Goal: Task Accomplishment & Management: Use online tool/utility

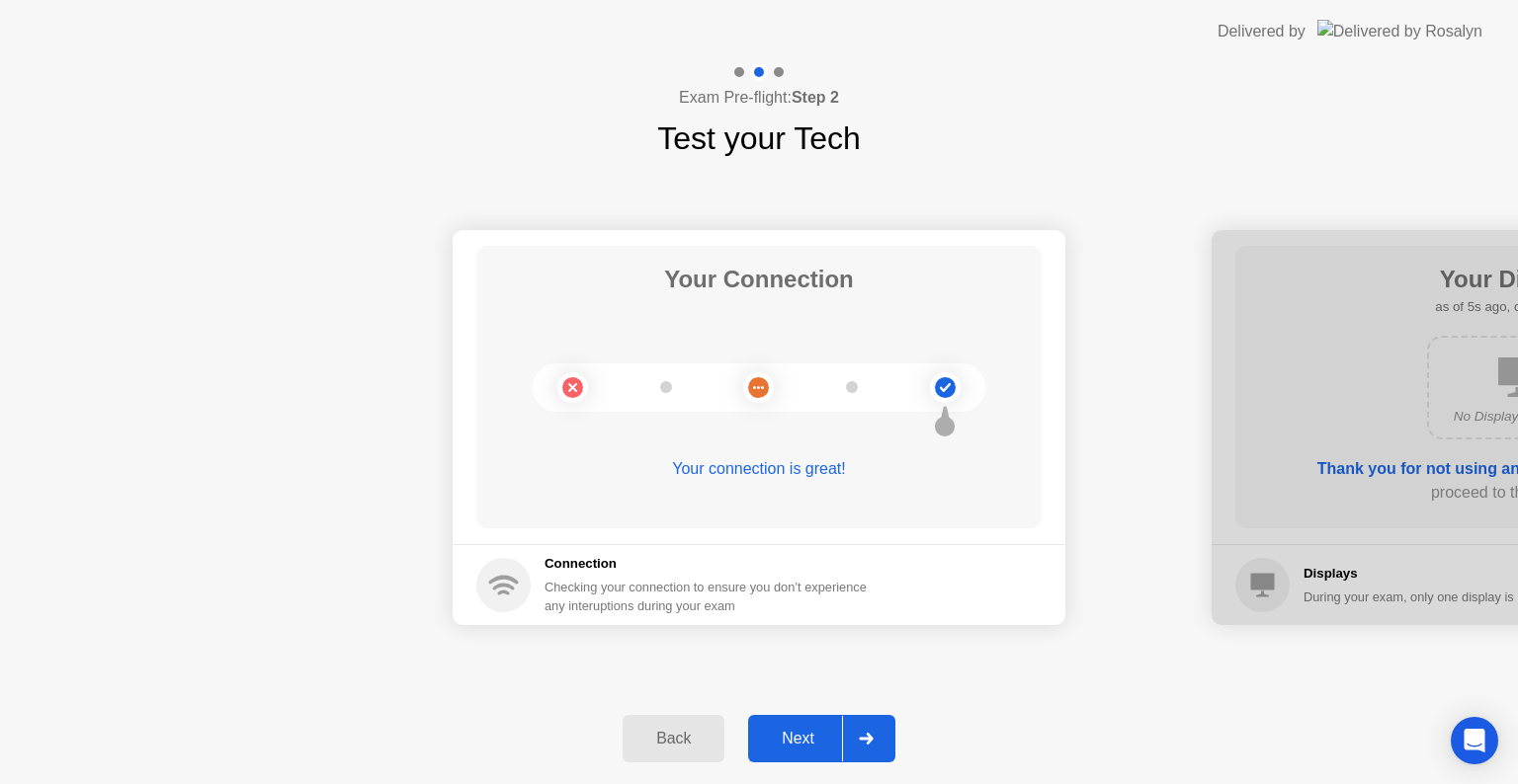
click at [797, 737] on div "Next" at bounding box center [798, 739] width 88 height 18
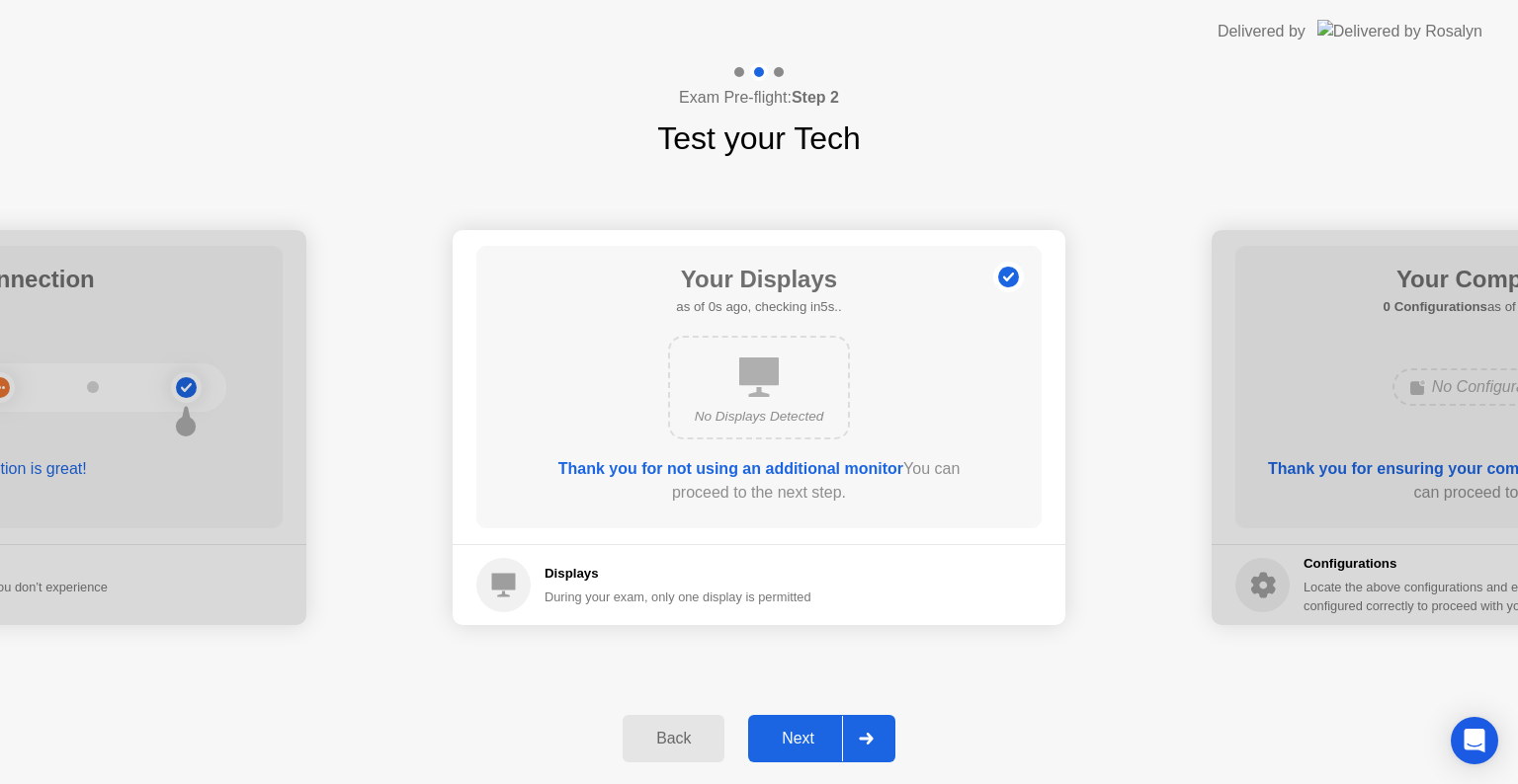
click at [797, 737] on div "Next" at bounding box center [798, 739] width 88 height 18
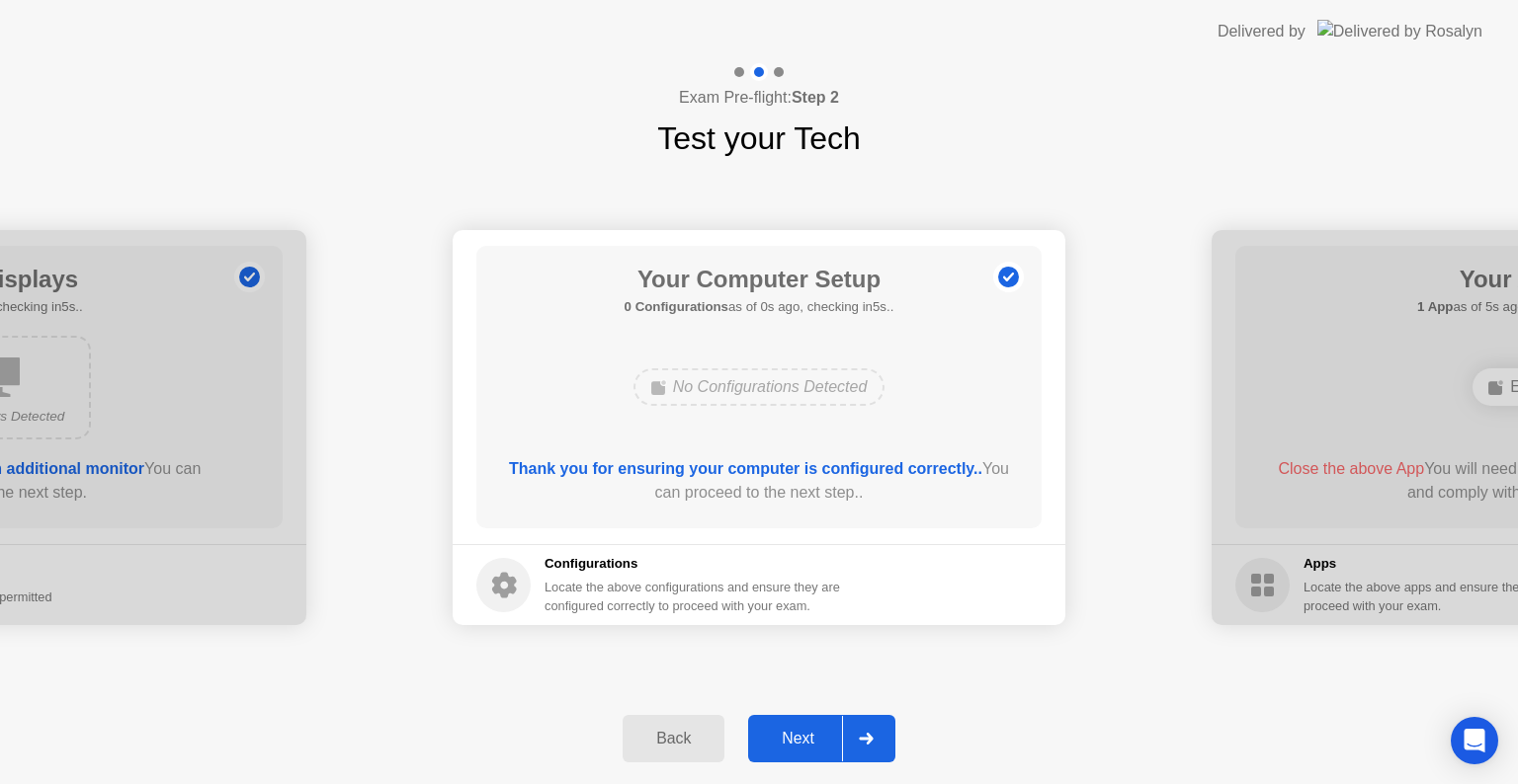
click at [797, 737] on div "Next" at bounding box center [798, 739] width 88 height 18
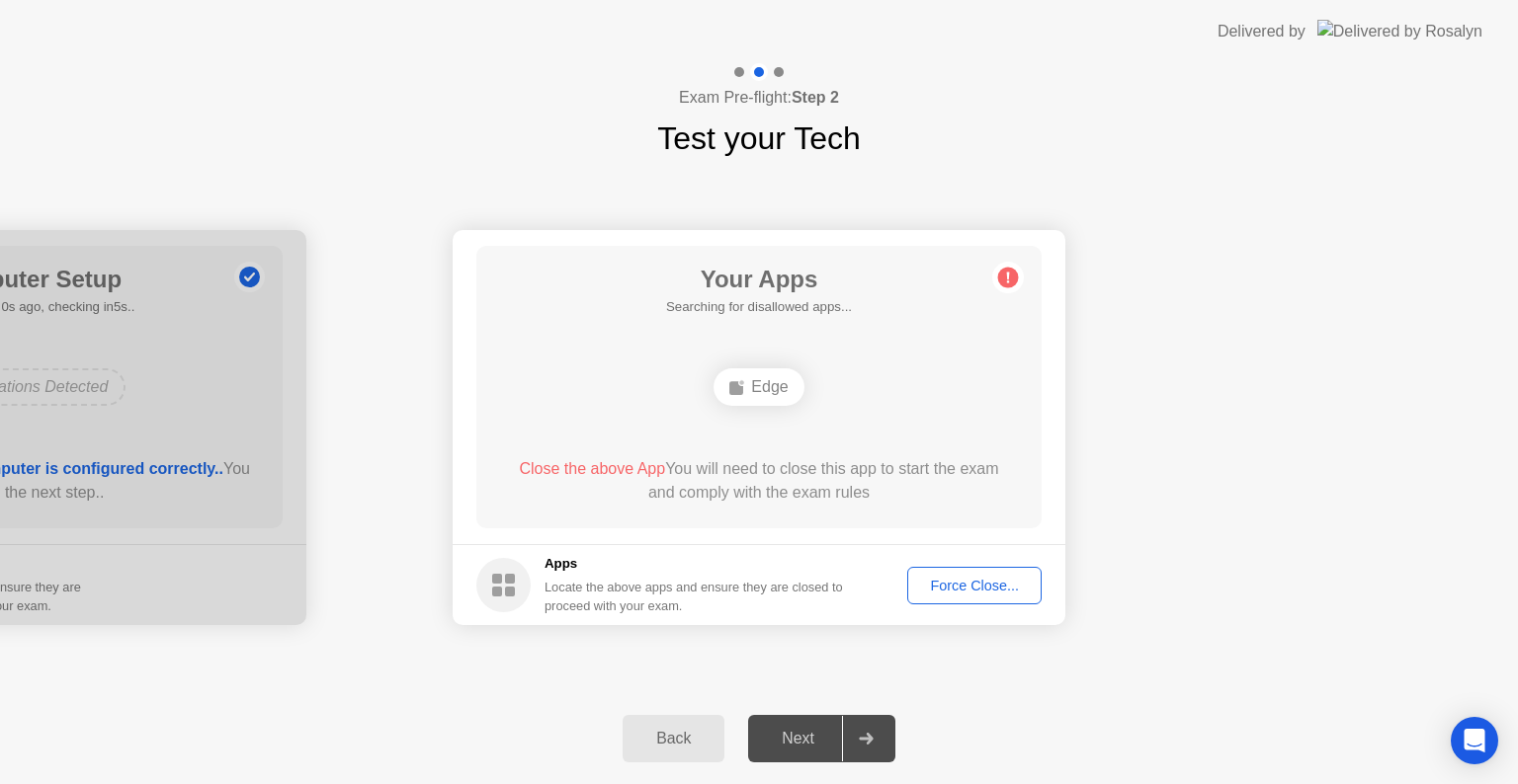
click at [959, 580] on div "Force Close..." at bounding box center [974, 586] width 121 height 16
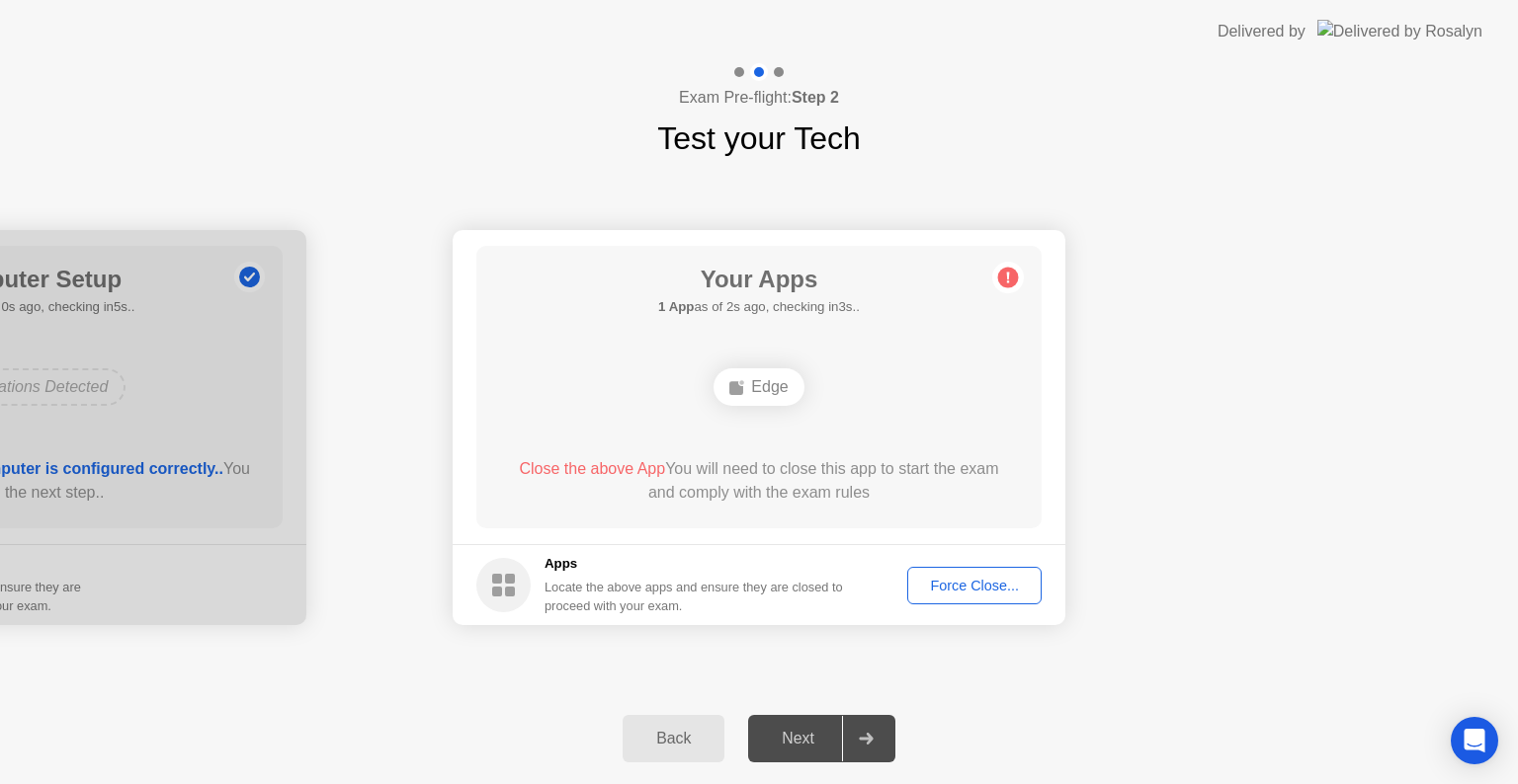
click at [1008, 281] on icon at bounding box center [1008, 278] width 3 height 11
click at [960, 578] on div "Force Close..." at bounding box center [974, 586] width 121 height 16
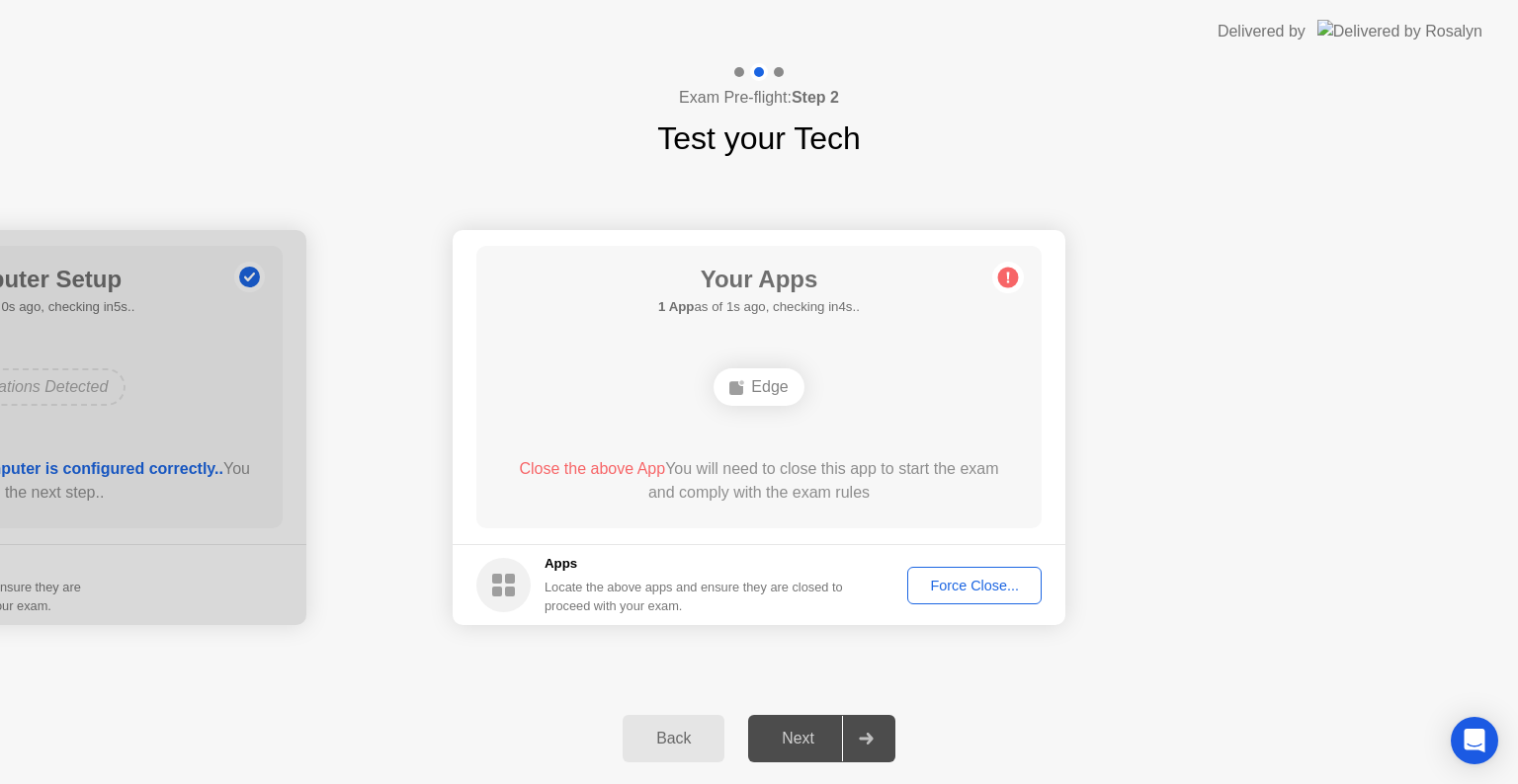
click at [905, 651] on div "Your Connection Your connection is great! Connection Checking your connection t…" at bounding box center [759, 427] width 1518 height 531
click at [963, 591] on div "Force Close..." at bounding box center [974, 586] width 121 height 16
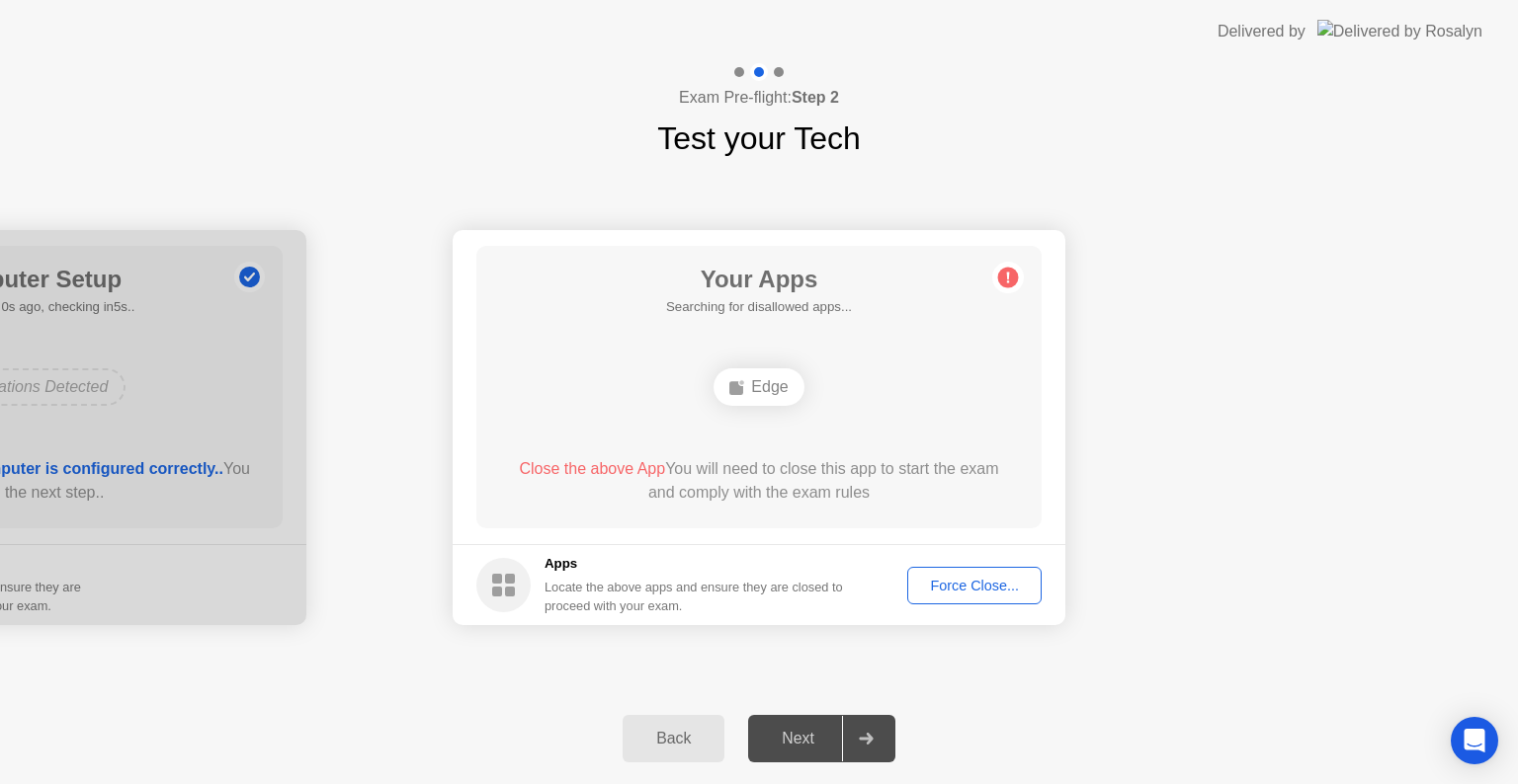
click at [966, 591] on div "Force Close..." at bounding box center [974, 586] width 121 height 16
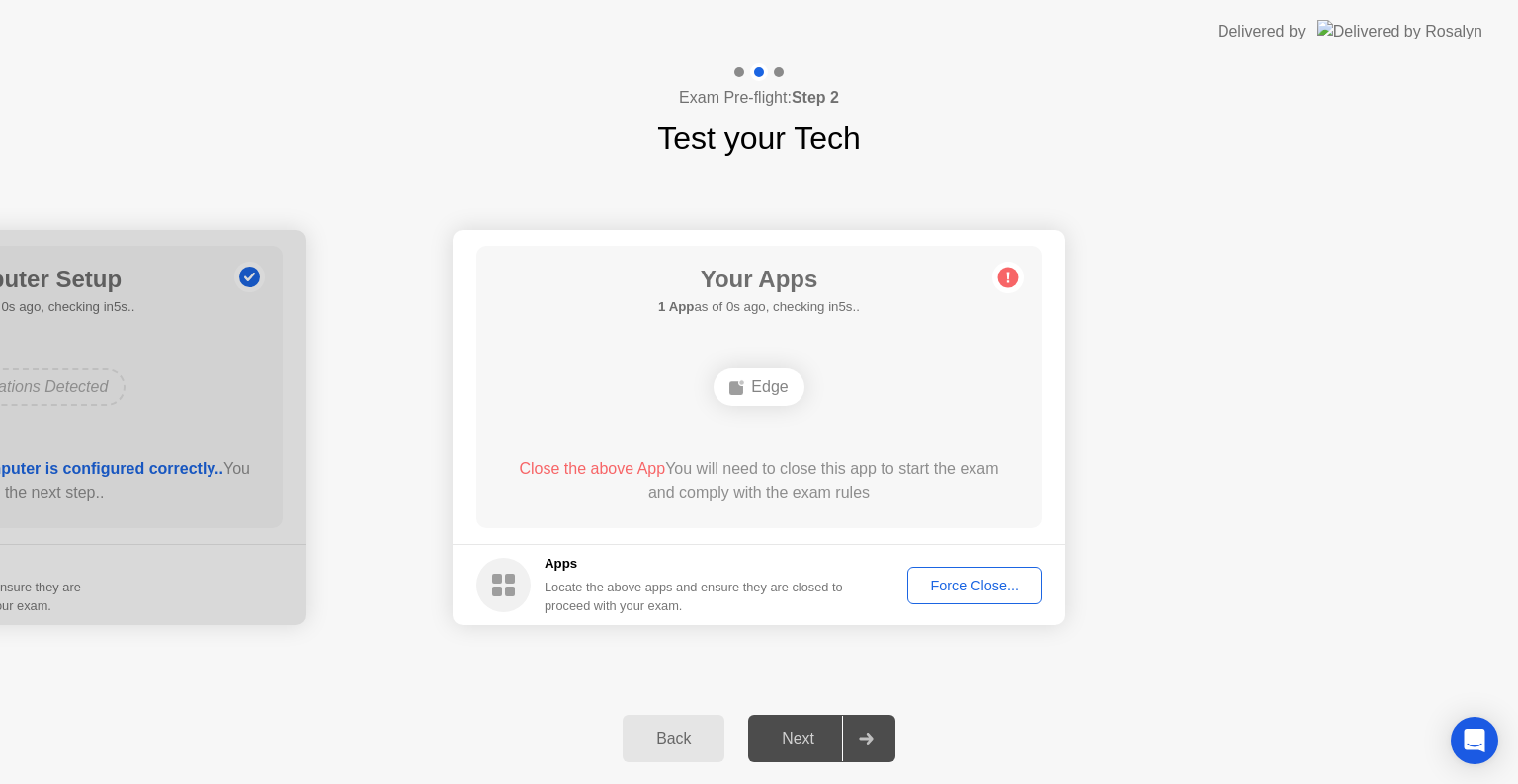
click at [751, 395] on div "Edge" at bounding box center [759, 388] width 90 height 38
click at [1004, 281] on circle at bounding box center [1008, 278] width 21 height 21
click at [708, 736] on div "Back" at bounding box center [674, 739] width 90 height 18
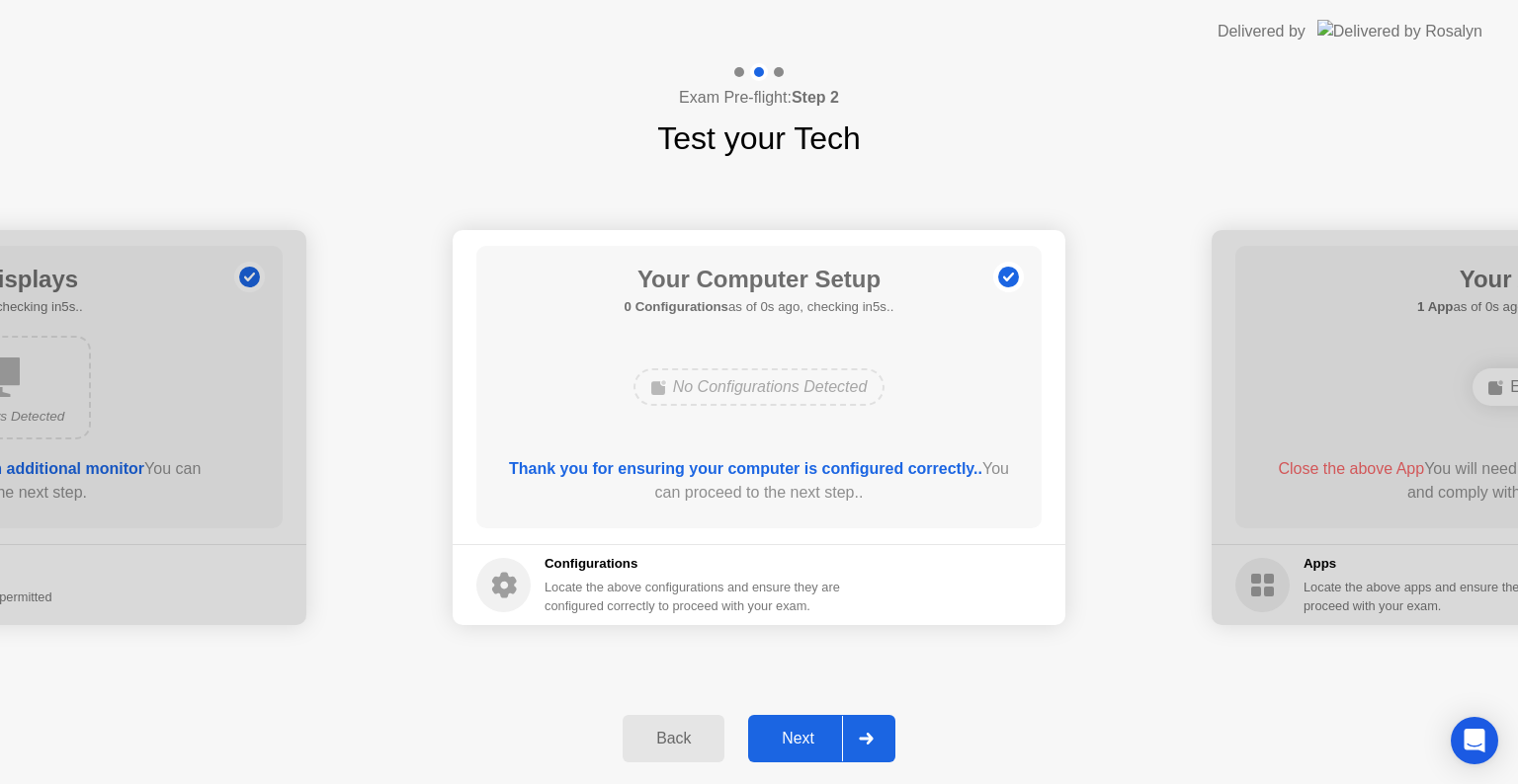
click at [790, 739] on div "Next" at bounding box center [798, 739] width 88 height 18
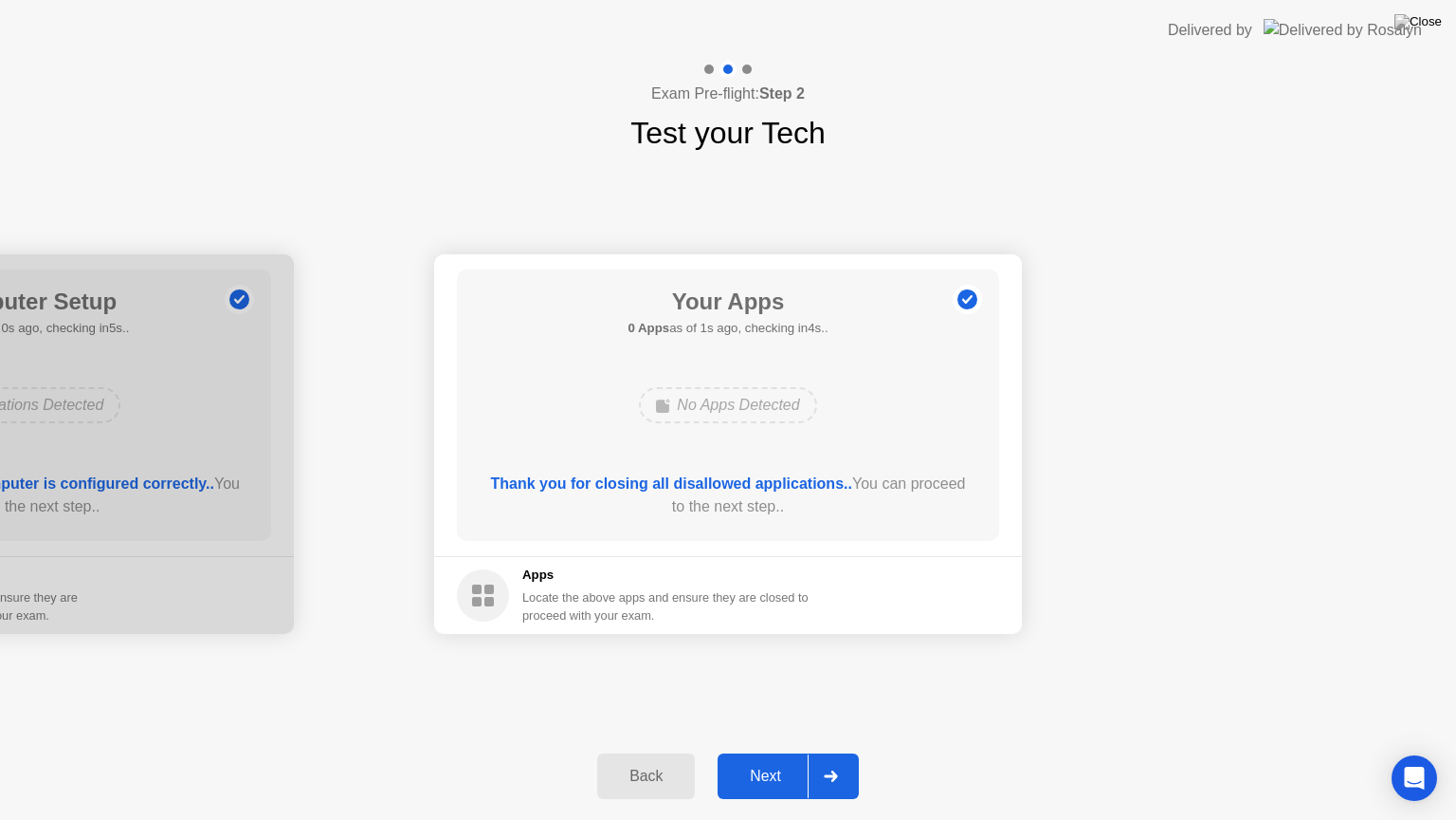
click at [753, 752] on div "Next" at bounding box center [766, 776] width 84 height 17
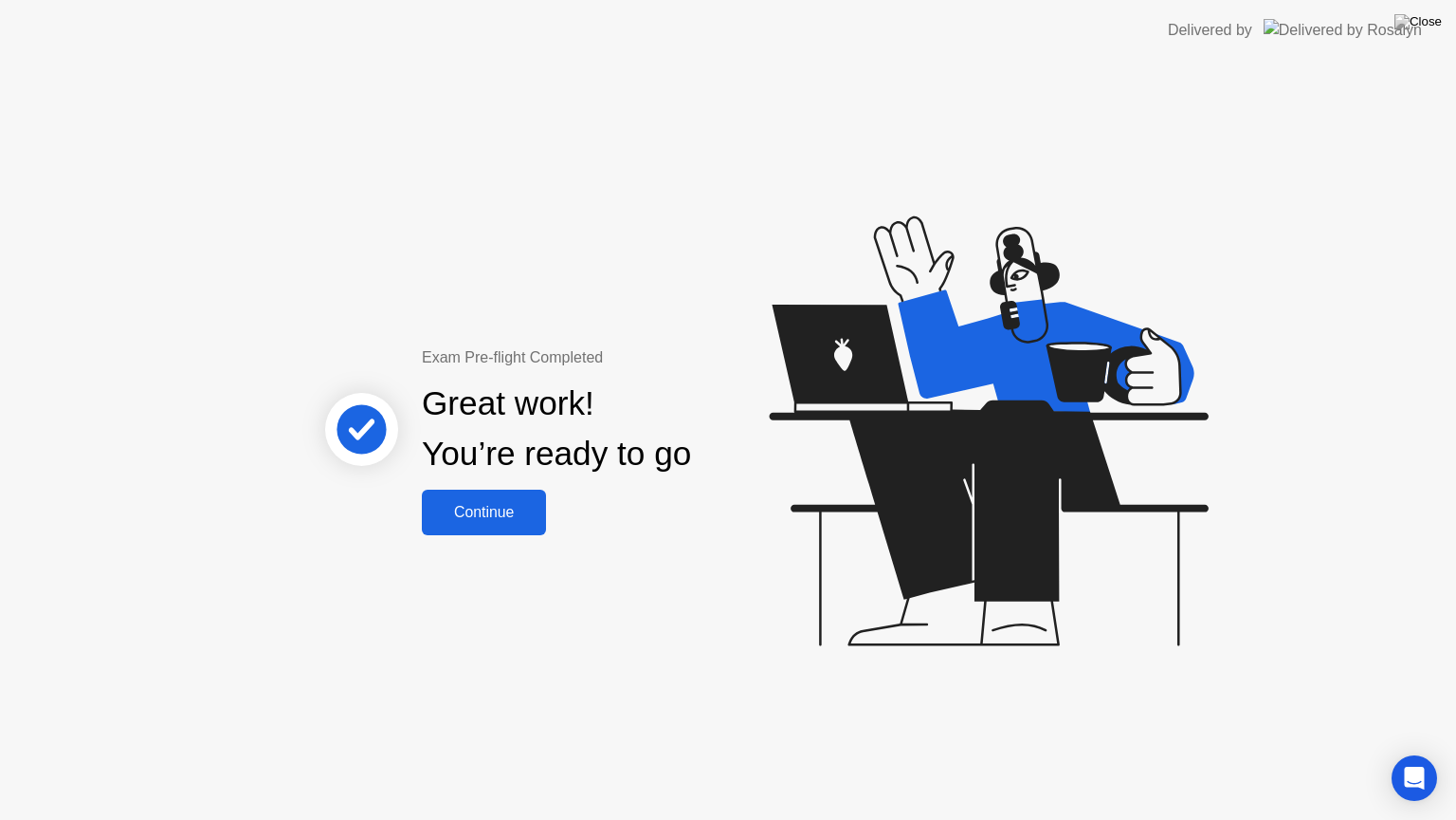
click at [455, 515] on div "Continue" at bounding box center [484, 512] width 113 height 17
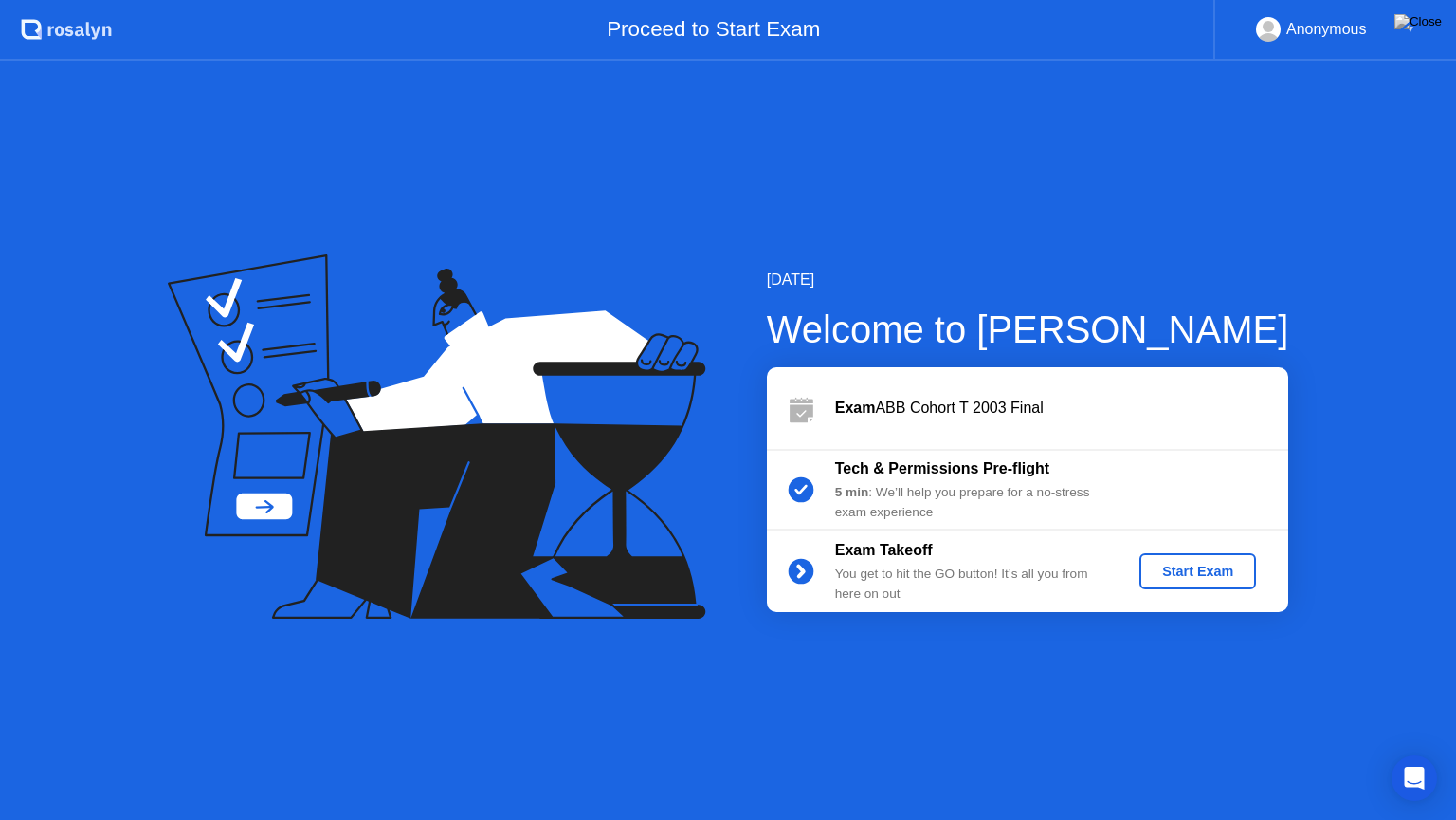
click at [1176, 556] on button "Start Exam" at bounding box center [1198, 572] width 117 height 36
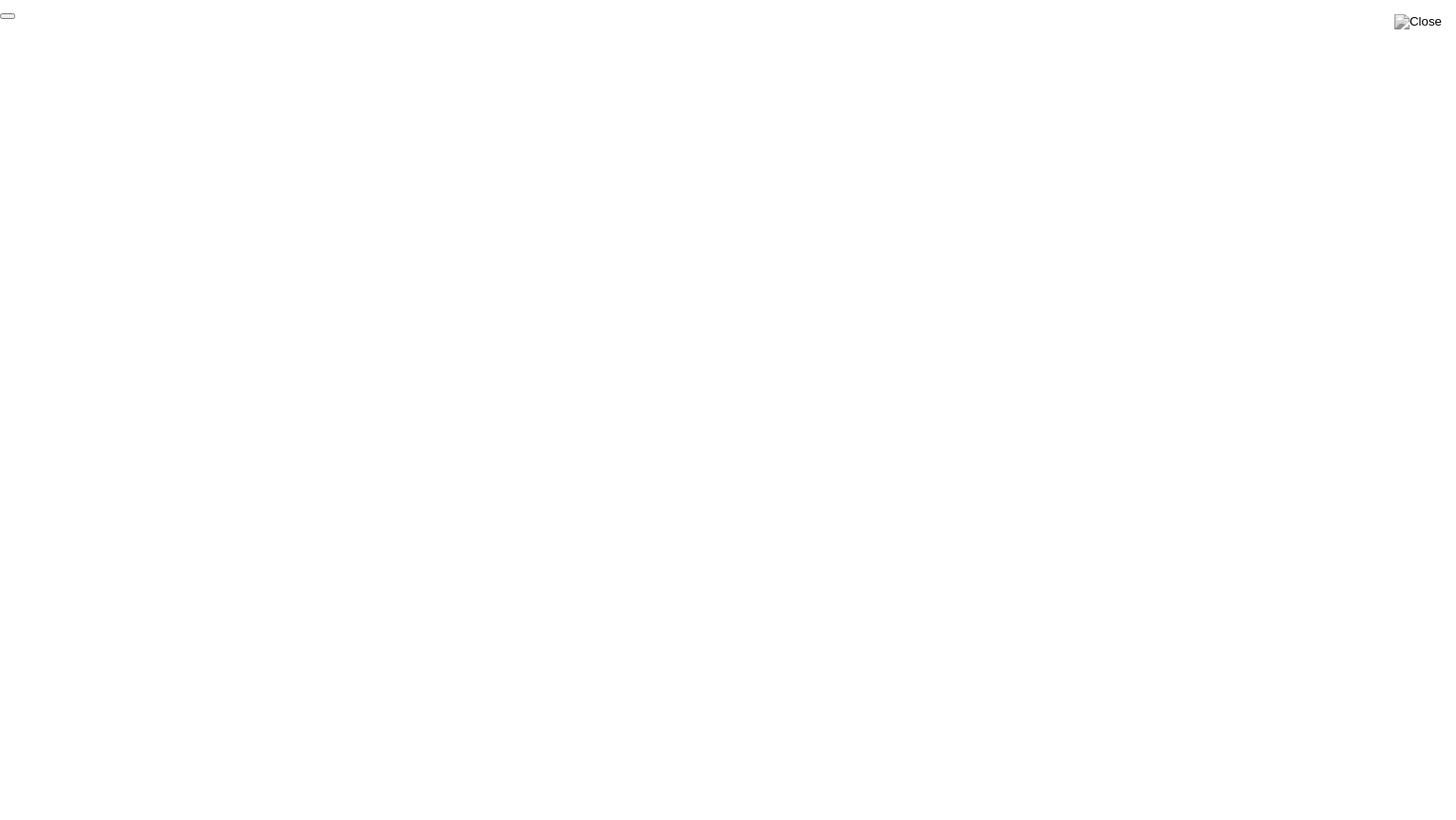
click div "End Proctoring Session"
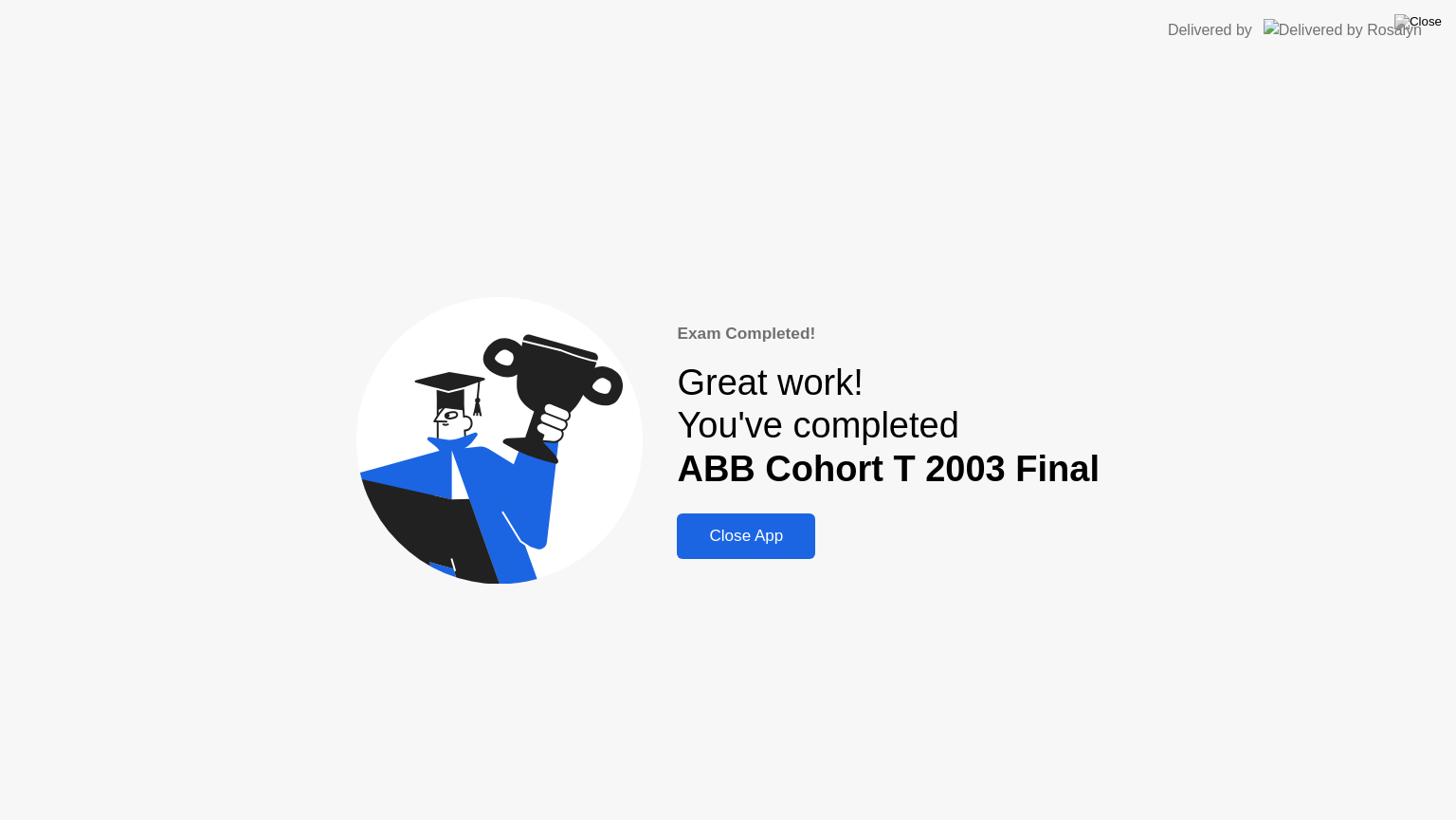
click at [727, 546] on div "Close App" at bounding box center [746, 536] width 127 height 19
